Goal: Task Accomplishment & Management: Manage account settings

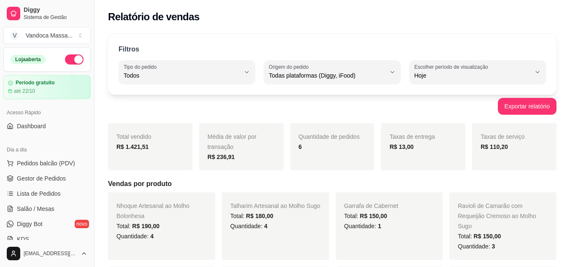
select select "ALL"
select select "0"
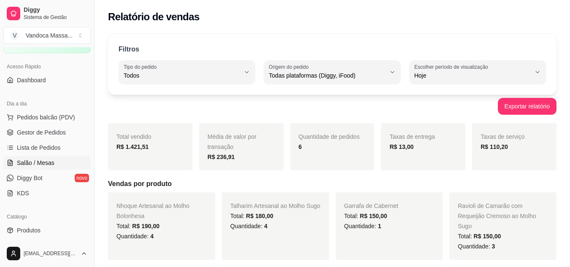
scroll to position [84, 0]
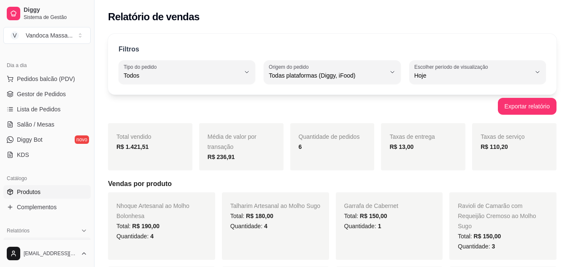
click at [38, 195] on span "Produtos" at bounding box center [29, 192] width 24 height 8
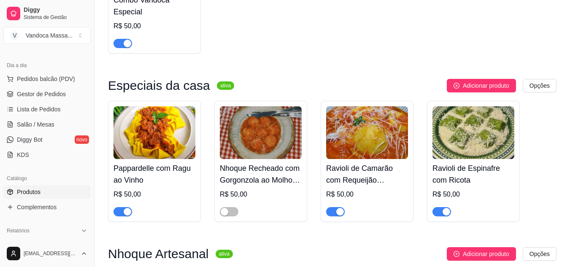
scroll to position [253, 0]
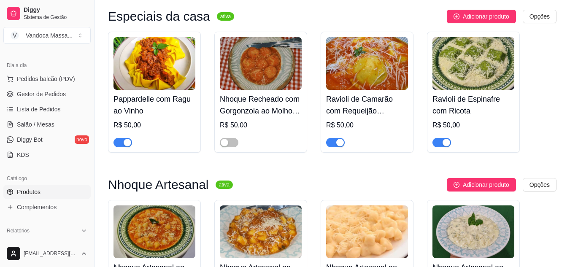
click at [121, 147] on span "button" at bounding box center [122, 142] width 19 height 9
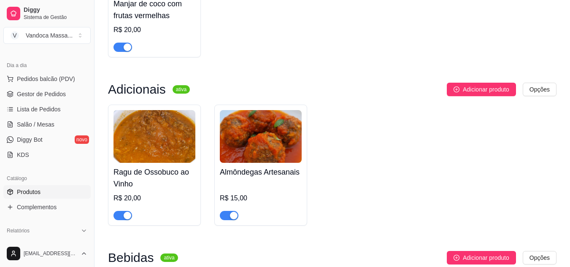
scroll to position [928, 0]
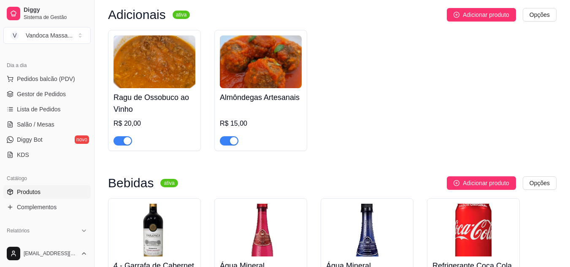
click at [127, 145] on div "button" at bounding box center [128, 141] width 8 height 8
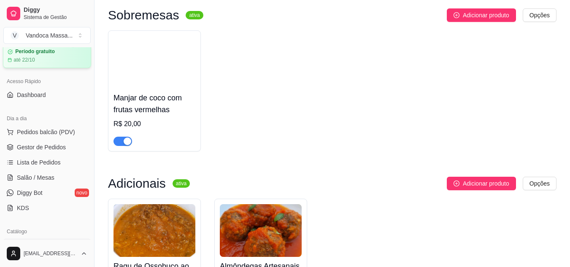
scroll to position [0, 0]
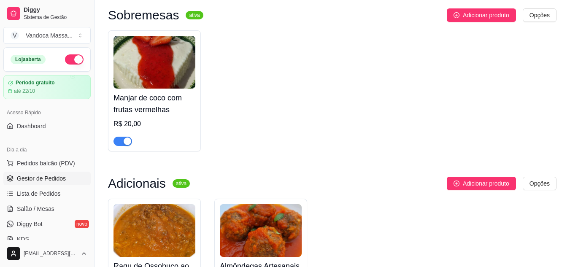
click at [44, 180] on span "Gestor de Pedidos" at bounding box center [41, 178] width 49 height 8
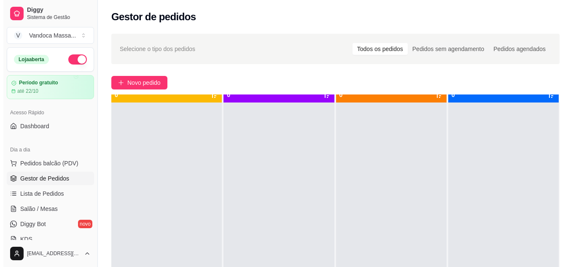
scroll to position [24, 0]
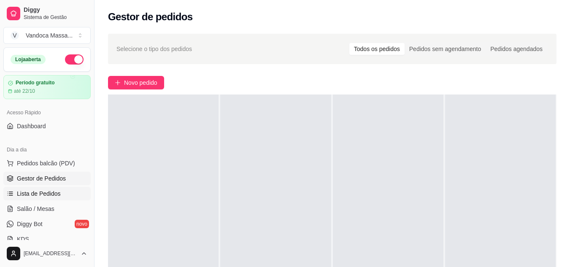
click at [65, 193] on link "Lista de Pedidos" at bounding box center [46, 193] width 87 height 13
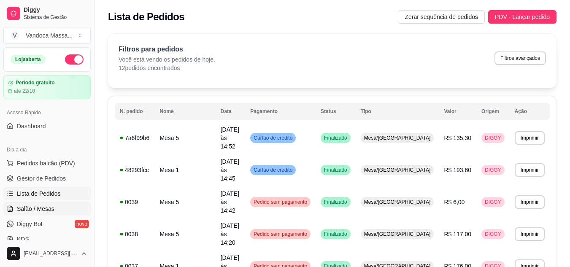
click at [56, 205] on link "Salão / Mesas" at bounding box center [46, 208] width 87 height 13
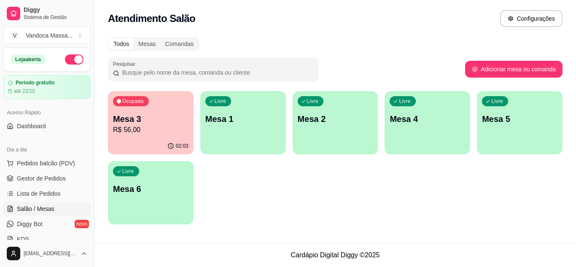
click at [160, 108] on div "Ocupada Mesa 3 R$ 56,00" at bounding box center [151, 114] width 86 height 47
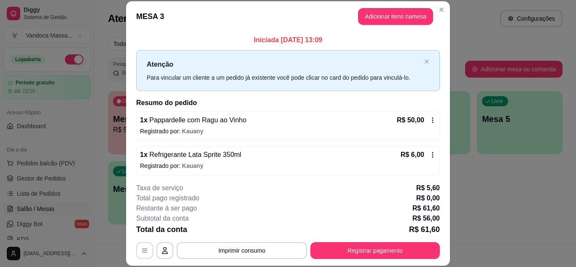
click at [141, 249] on icon "button" at bounding box center [144, 250] width 7 height 7
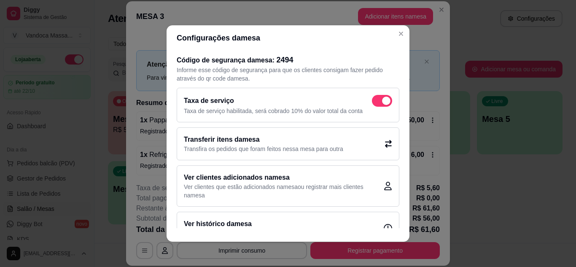
scroll to position [20, 0]
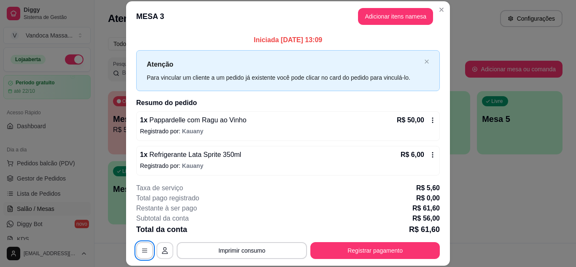
click at [157, 251] on button "button" at bounding box center [164, 250] width 17 height 17
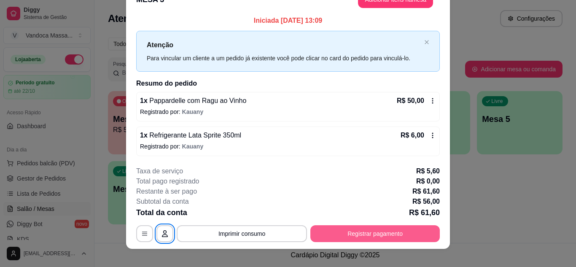
scroll to position [26, 0]
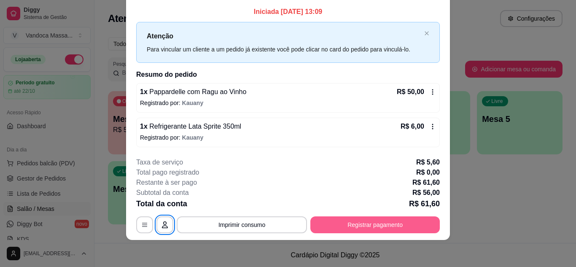
click at [340, 221] on button "Registrar pagamento" at bounding box center [374, 224] width 129 height 17
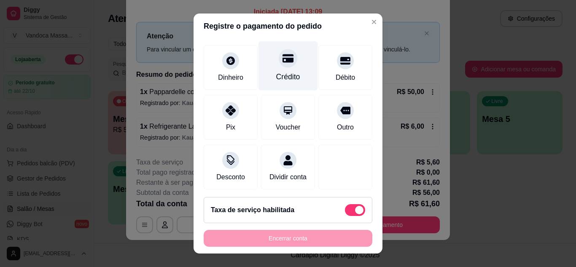
scroll to position [73, 0]
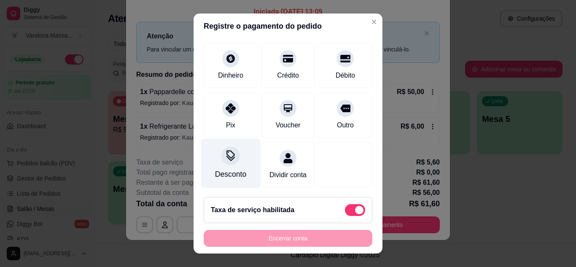
click at [226, 150] on icon at bounding box center [230, 155] width 11 height 11
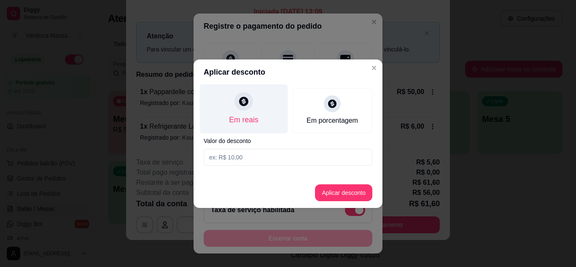
click at [237, 108] on div at bounding box center [244, 101] width 19 height 19
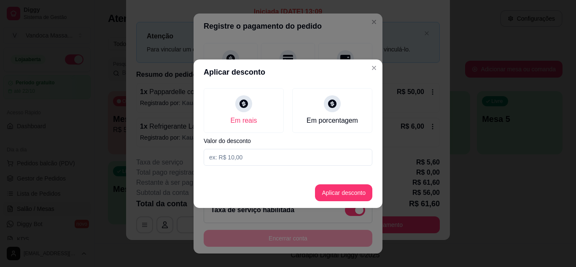
drag, startPoint x: 231, startPoint y: 160, endPoint x: 226, endPoint y: 158, distance: 5.3
click at [227, 159] on input at bounding box center [288, 157] width 169 height 17
type input "32,60"
click at [328, 189] on button "Aplicar desconto" at bounding box center [343, 192] width 55 height 16
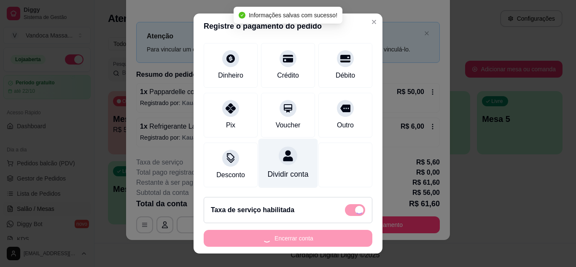
type input "R$ 29,00"
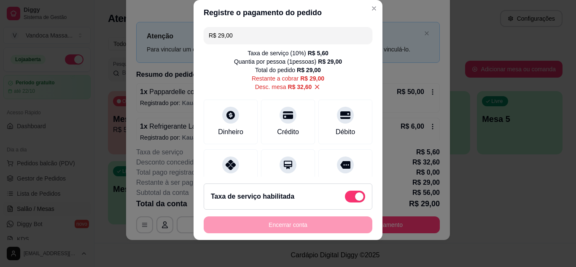
scroll to position [0, 0]
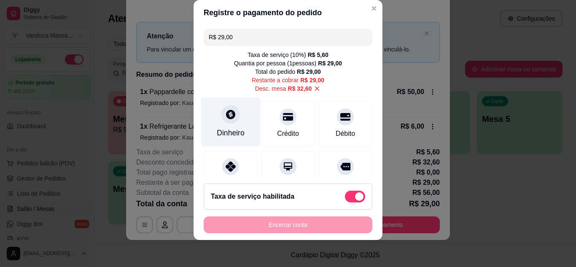
click at [228, 114] on icon at bounding box center [230, 114] width 9 height 9
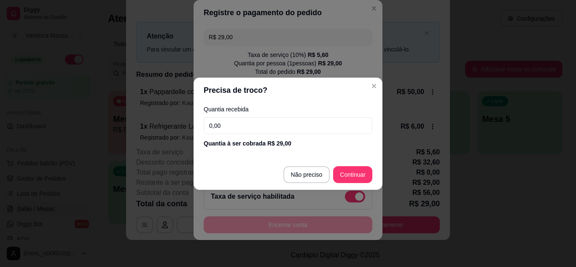
click at [299, 132] on input "0,00" at bounding box center [288, 125] width 169 height 17
type input "29,00"
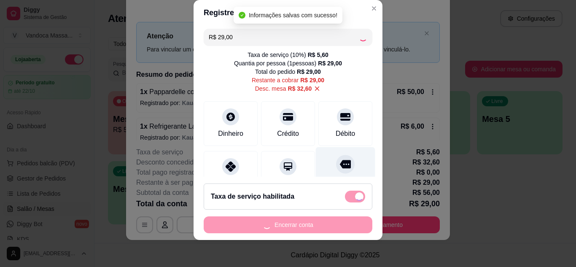
type input "R$ 0,00"
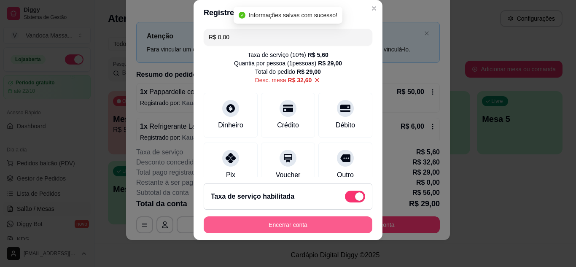
click at [319, 231] on button "Encerrar conta" at bounding box center [288, 224] width 169 height 17
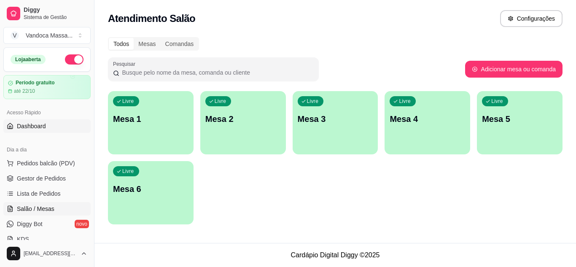
click at [39, 120] on link "Dashboard" at bounding box center [46, 125] width 87 height 13
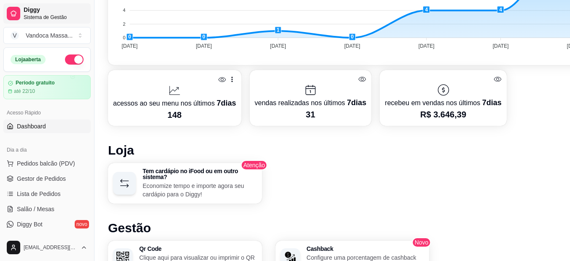
scroll to position [378, 0]
